Goal: Task Accomplishment & Management: Manage account settings

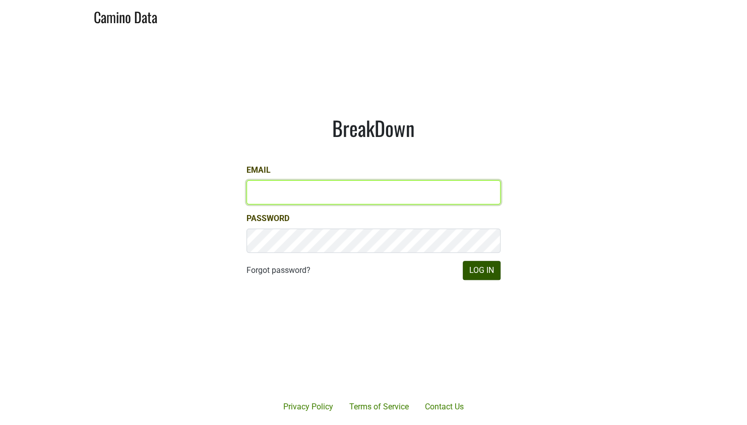
type input "john@buehlervineyards.com"
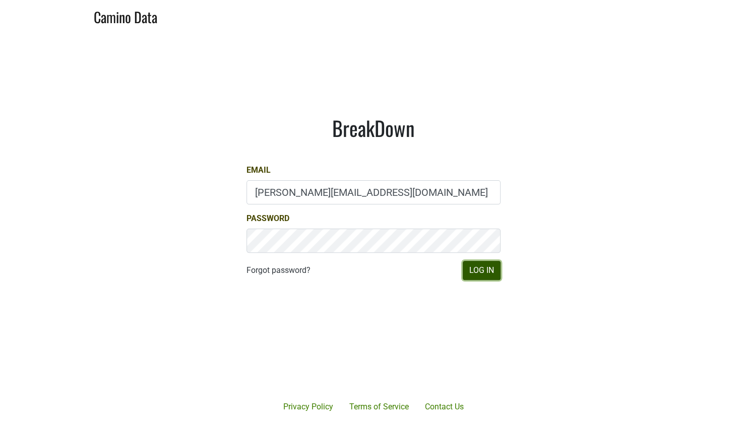
click at [479, 270] on button "Log In" at bounding box center [482, 270] width 38 height 19
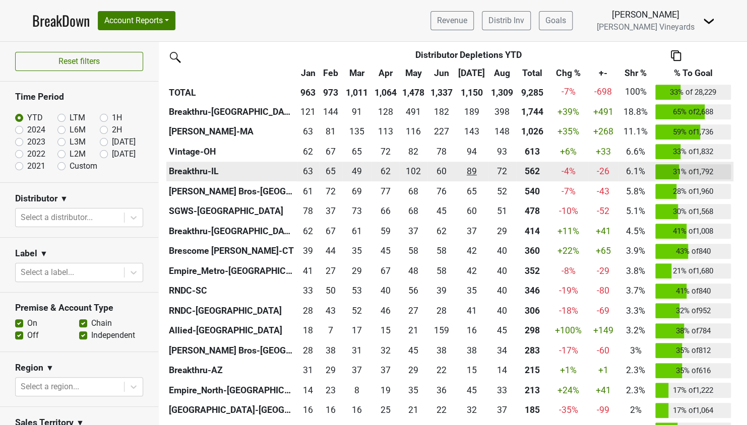
scroll to position [454, 0]
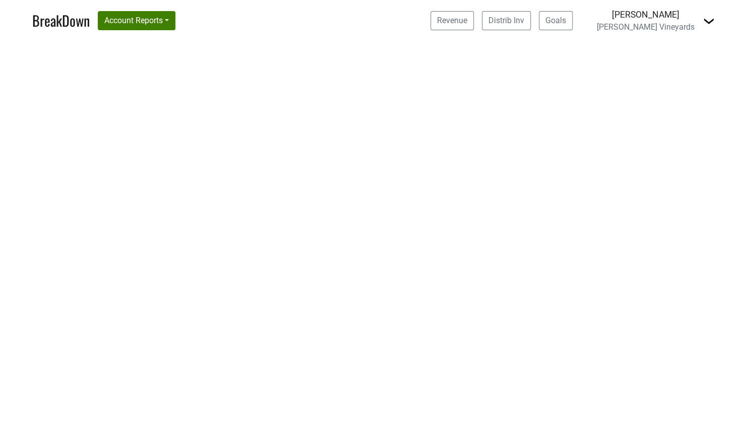
select select "CA"
